Goal: Task Accomplishment & Management: Use online tool/utility

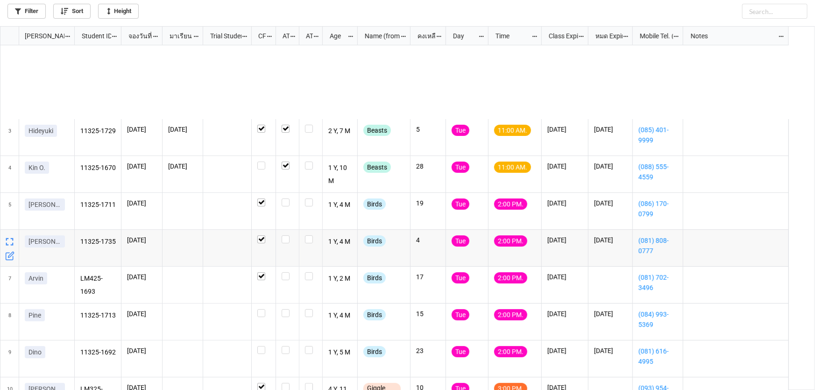
scroll to position [359, 809]
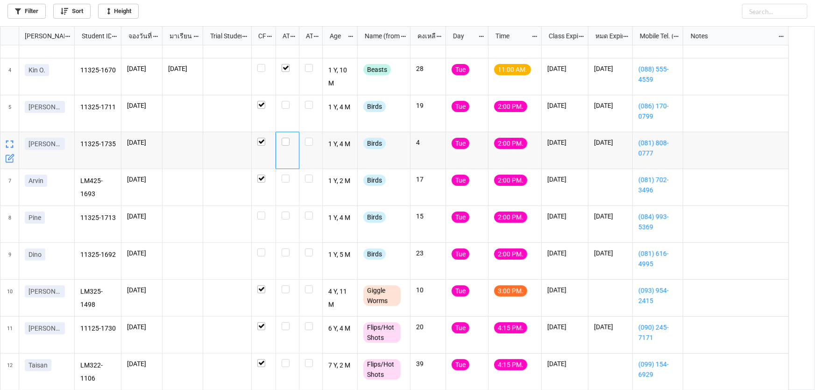
click at [287, 138] on label "grid" at bounding box center [288, 138] width 12 height 0
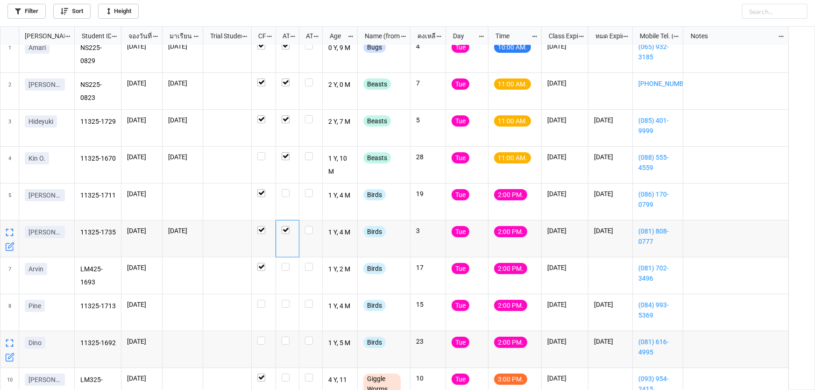
scroll to position [0, 0]
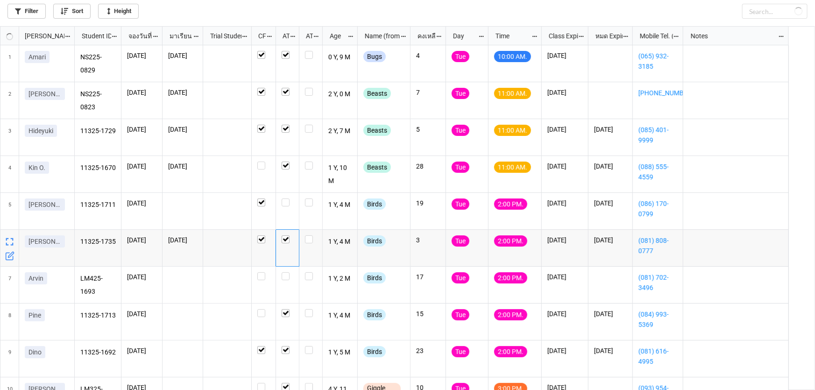
checkbox input "false"
checkbox input "true"
checkbox input "false"
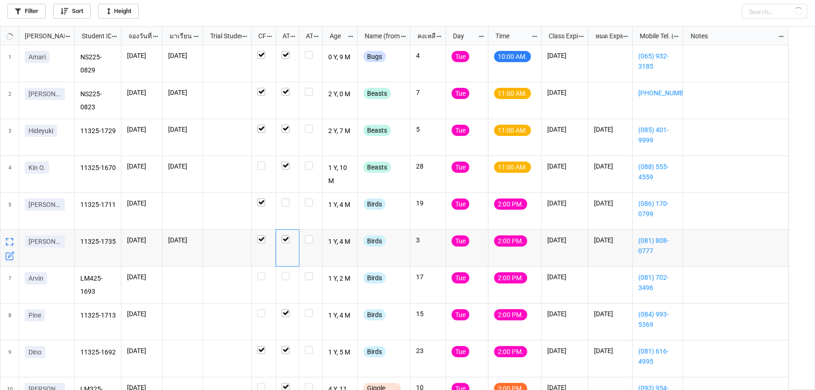
checkbox input "true"
click at [285, 198] on label "grid" at bounding box center [288, 198] width 12 height 0
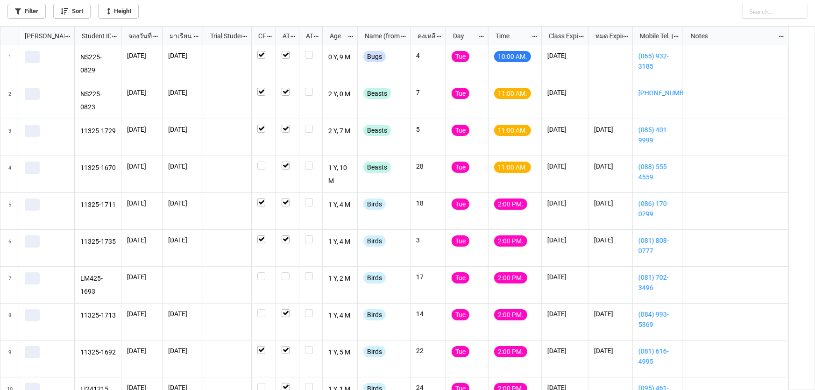
scroll to position [359, 809]
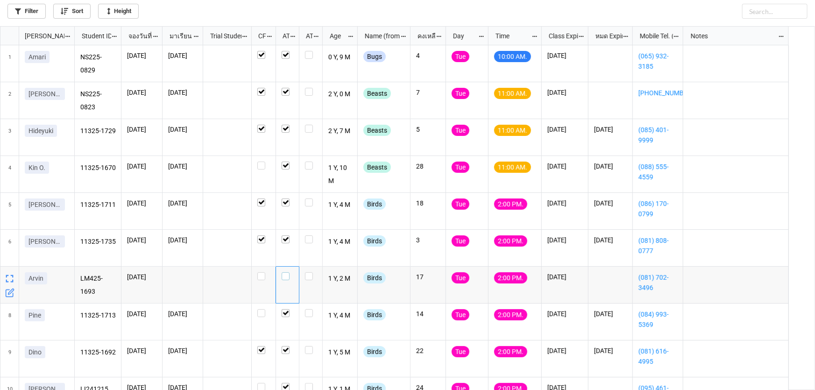
click at [285, 272] on label "grid" at bounding box center [288, 272] width 12 height 0
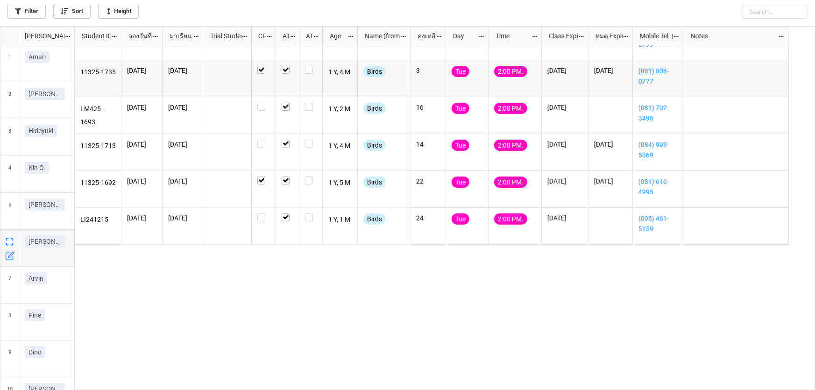
scroll to position [170, 0]
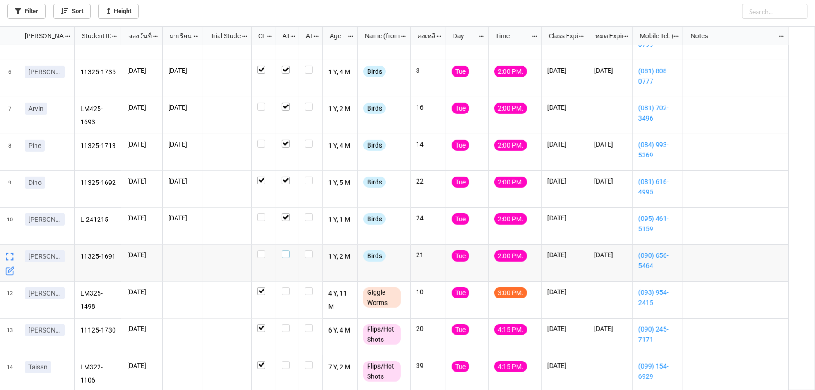
click at [286, 250] on label "grid" at bounding box center [288, 250] width 12 height 0
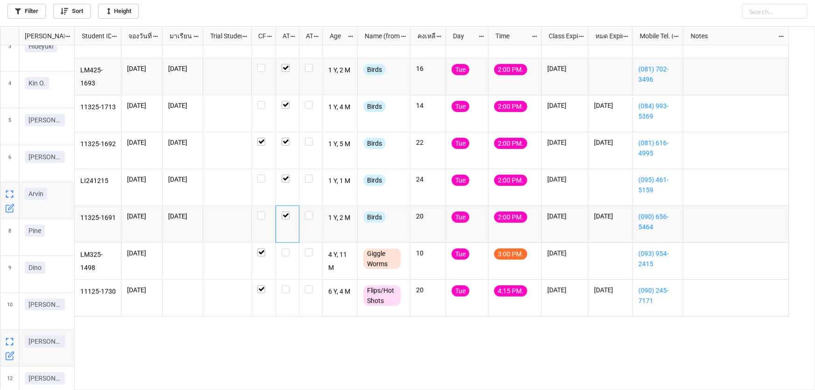
scroll to position [208, 0]
